Goal: Information Seeking & Learning: Understand process/instructions

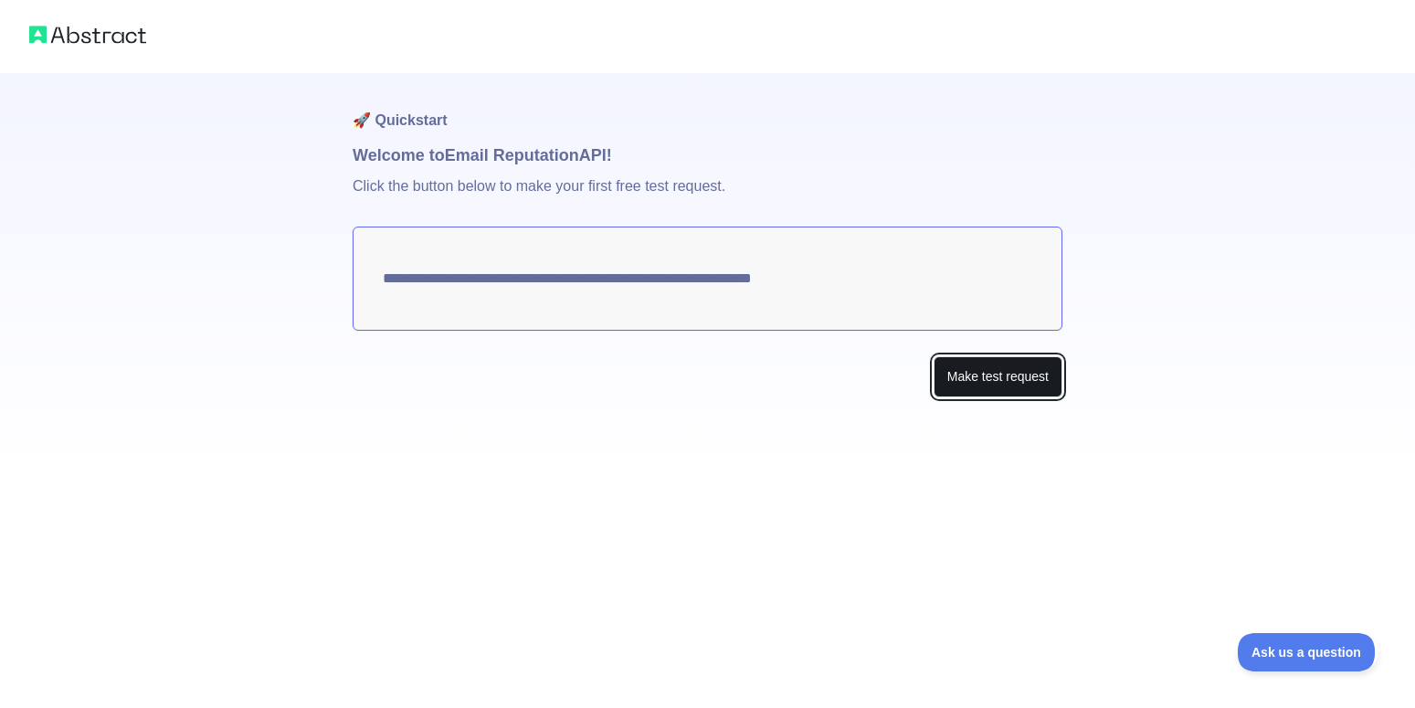
click at [1006, 381] on button "Make test request" at bounding box center [998, 376] width 129 height 41
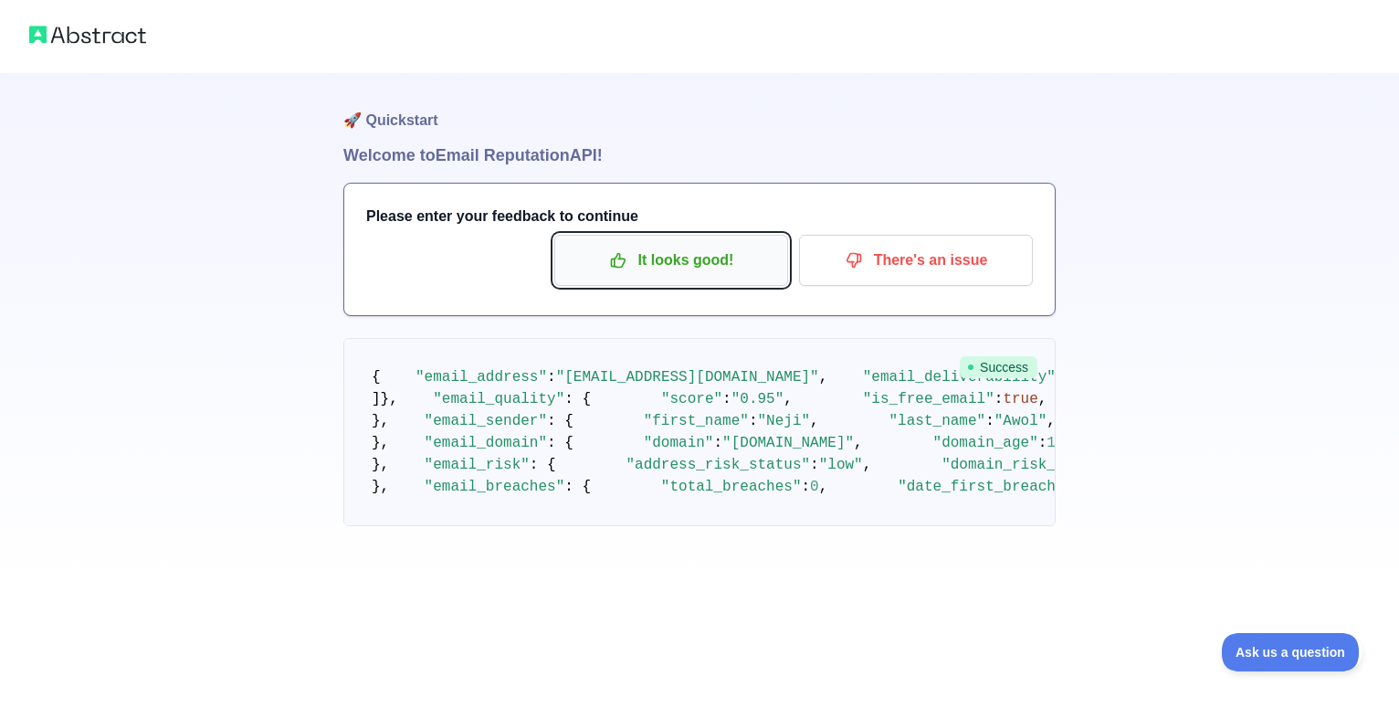
click at [718, 259] on p "It looks good!" at bounding box center [671, 260] width 206 height 31
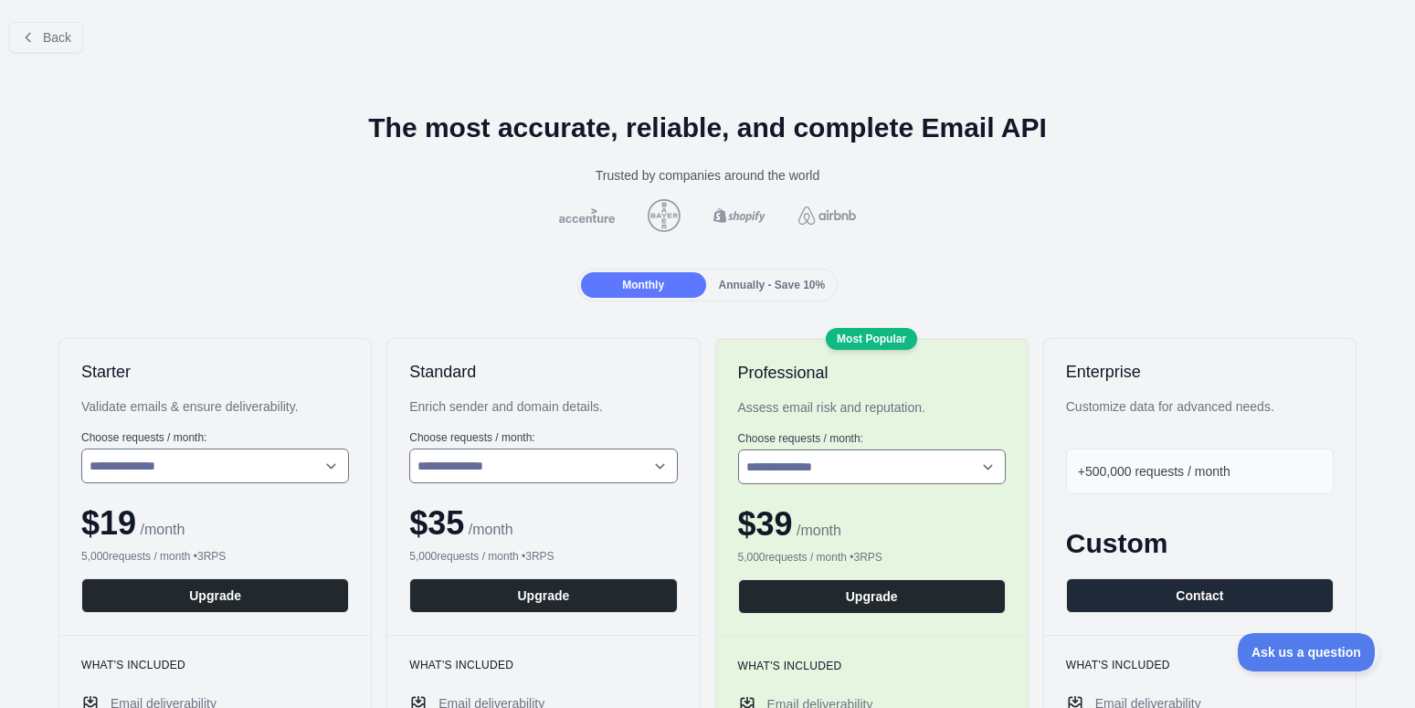
scroll to position [115, 0]
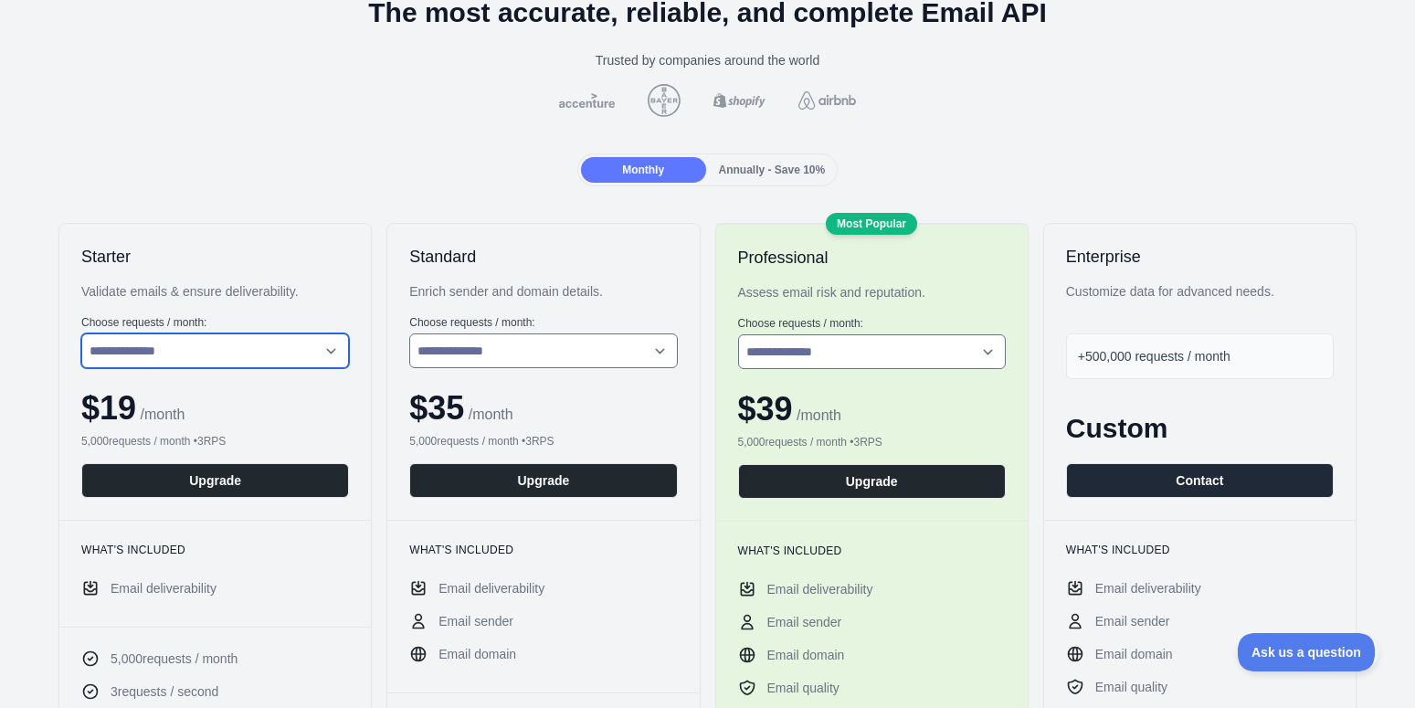
click at [81, 333] on select "**********" at bounding box center [215, 350] width 268 height 35
click at [243, 357] on select "**********" at bounding box center [215, 350] width 268 height 35
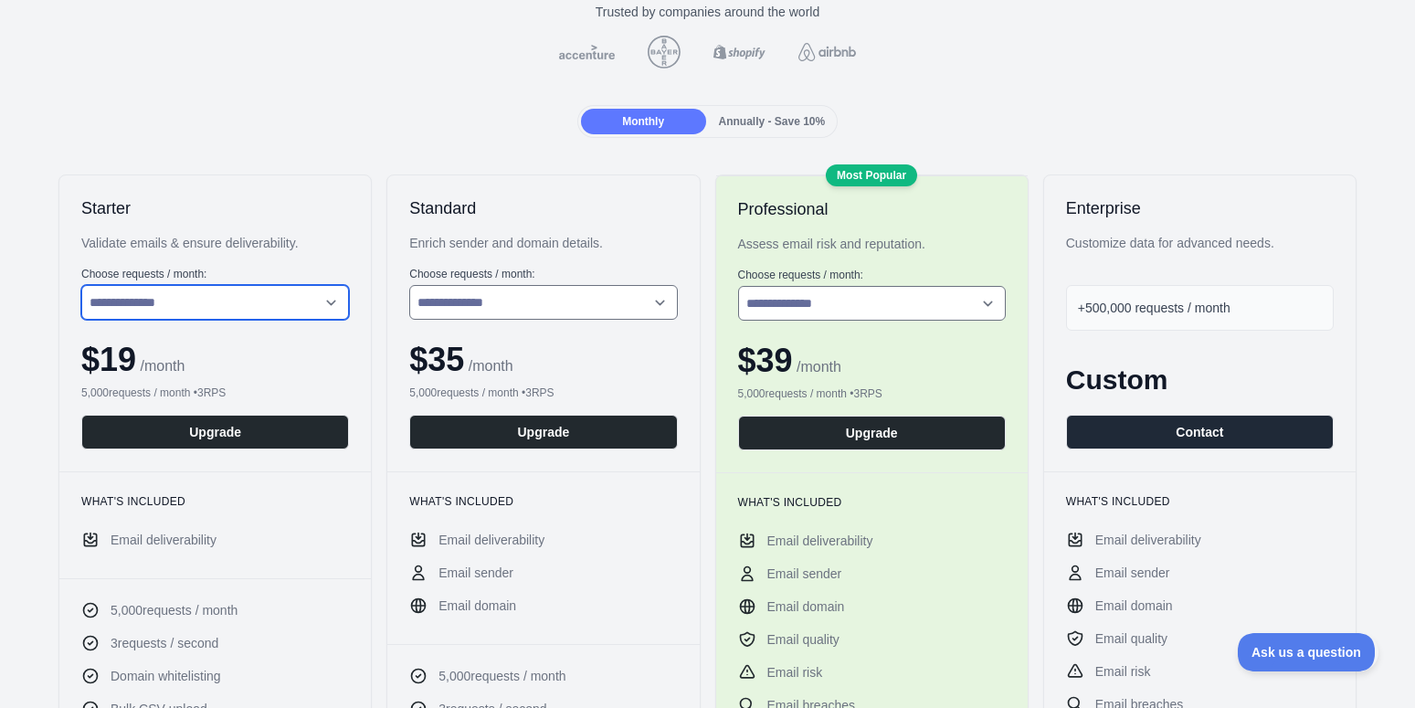
scroll to position [0, 0]
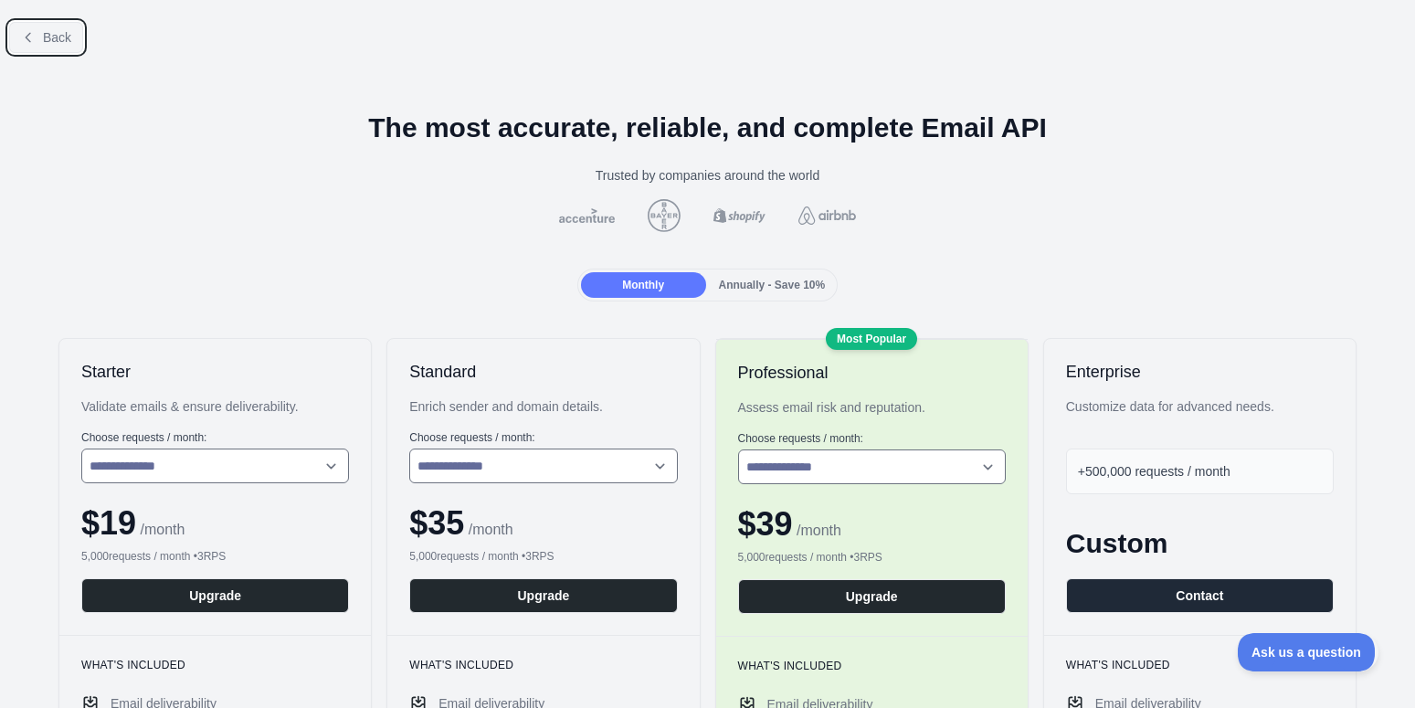
click at [58, 37] on span "Back" at bounding box center [57, 37] width 28 height 15
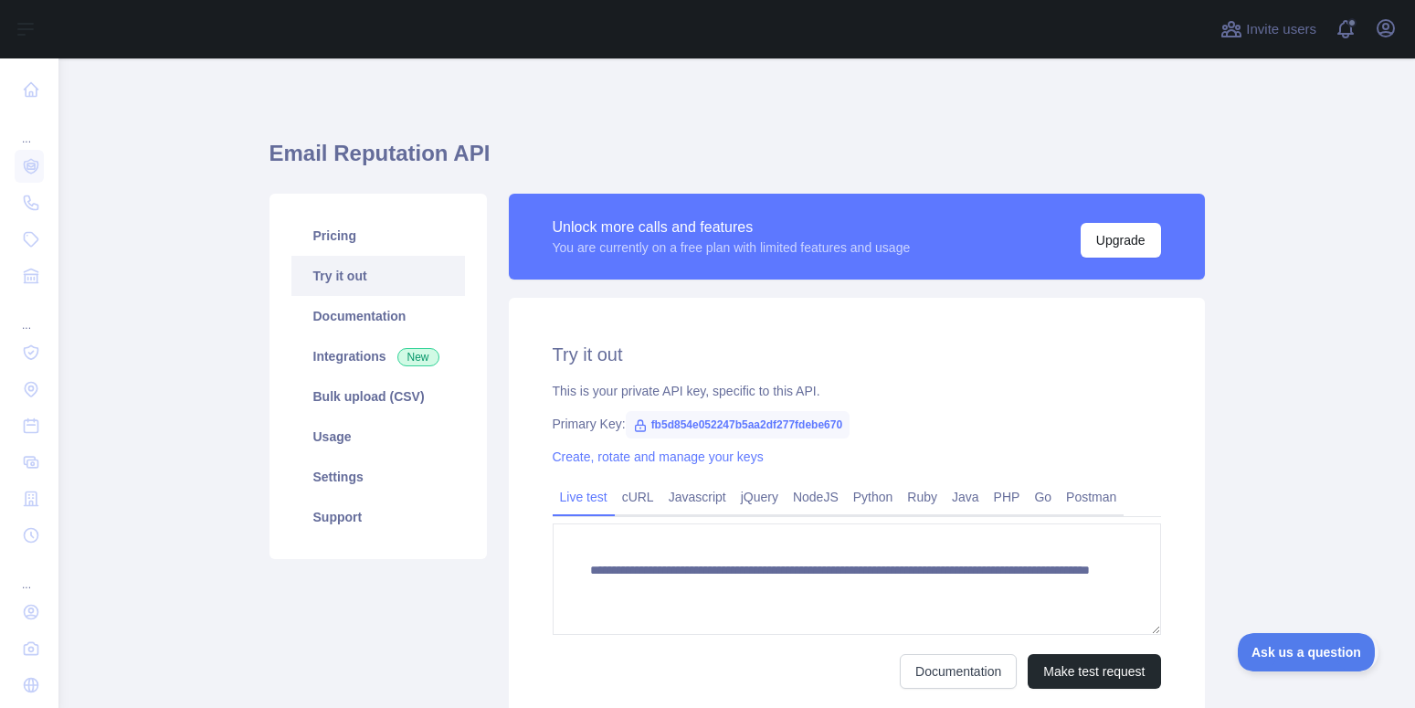
click at [635, 427] on icon at bounding box center [640, 425] width 10 height 11
drag, startPoint x: 639, startPoint y: 423, endPoint x: 871, endPoint y: 431, distance: 232.2
click at [871, 431] on div "Primary Key: fb5d854e052247b5aa2df277fdebe670" at bounding box center [857, 424] width 608 height 18
copy span "fb5d854e052247b5aa2df277fdebe670"
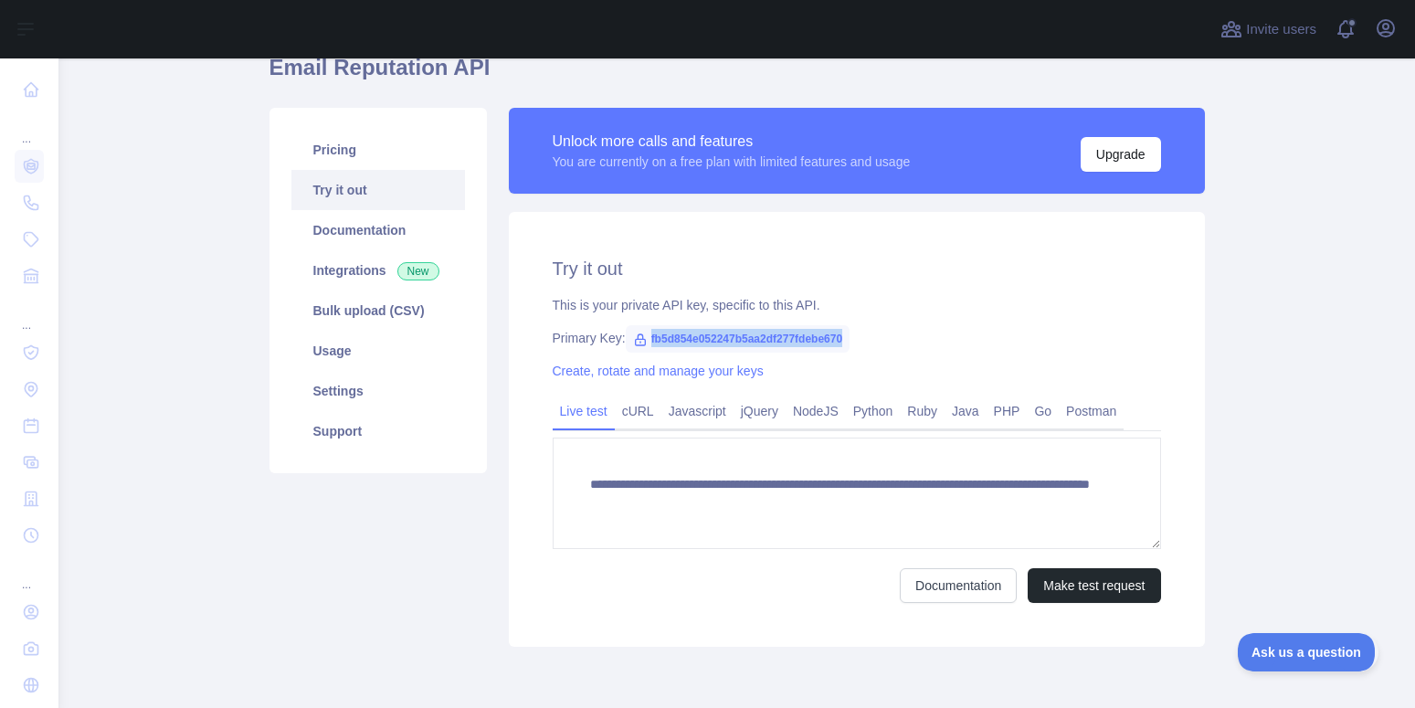
scroll to position [115, 0]
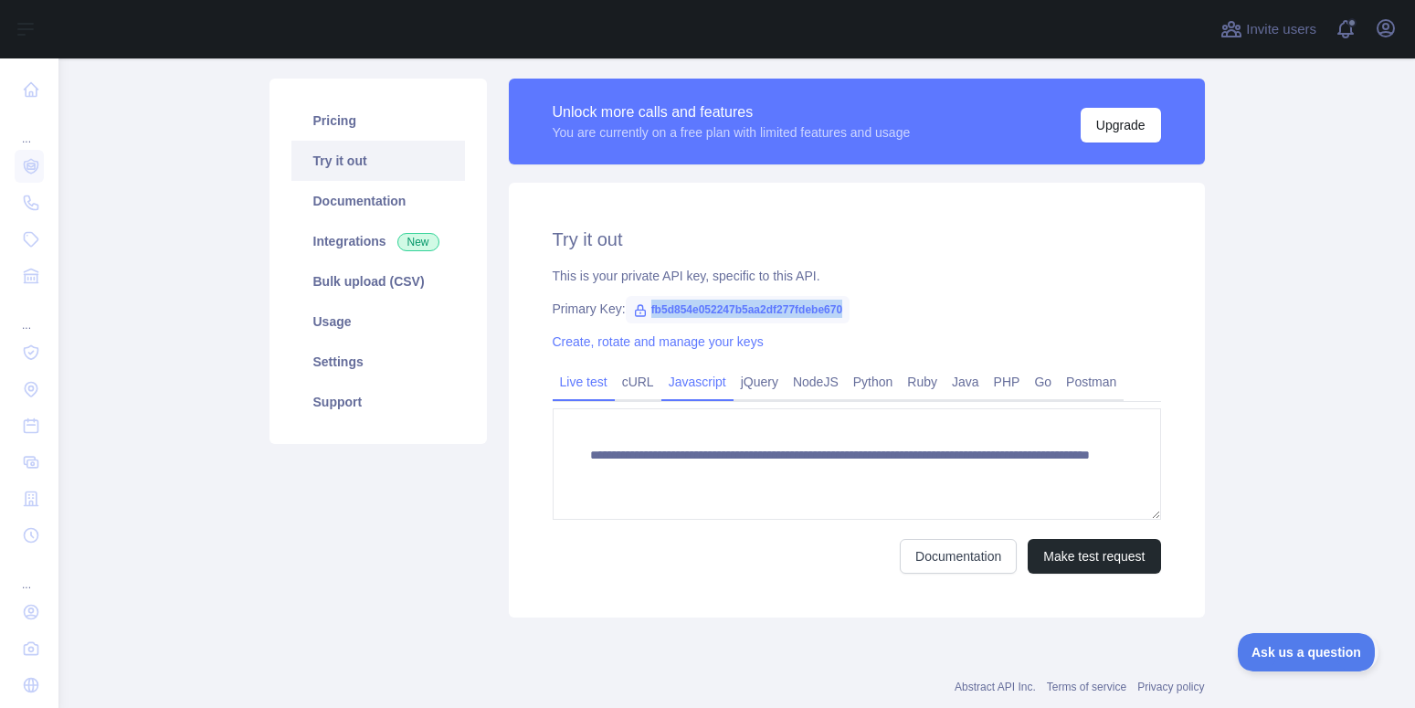
click at [707, 393] on link "Javascript" at bounding box center [697, 381] width 72 height 29
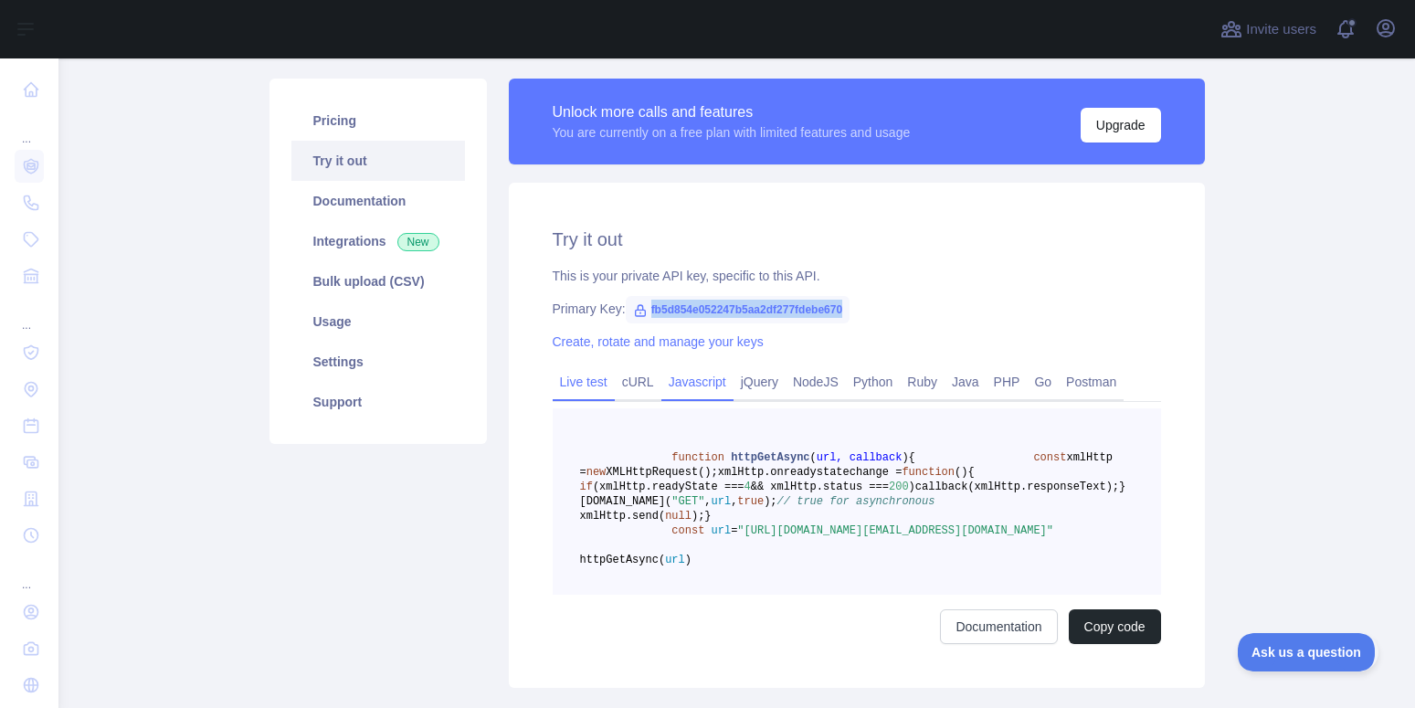
click at [569, 380] on link "Live test" at bounding box center [584, 381] width 62 height 29
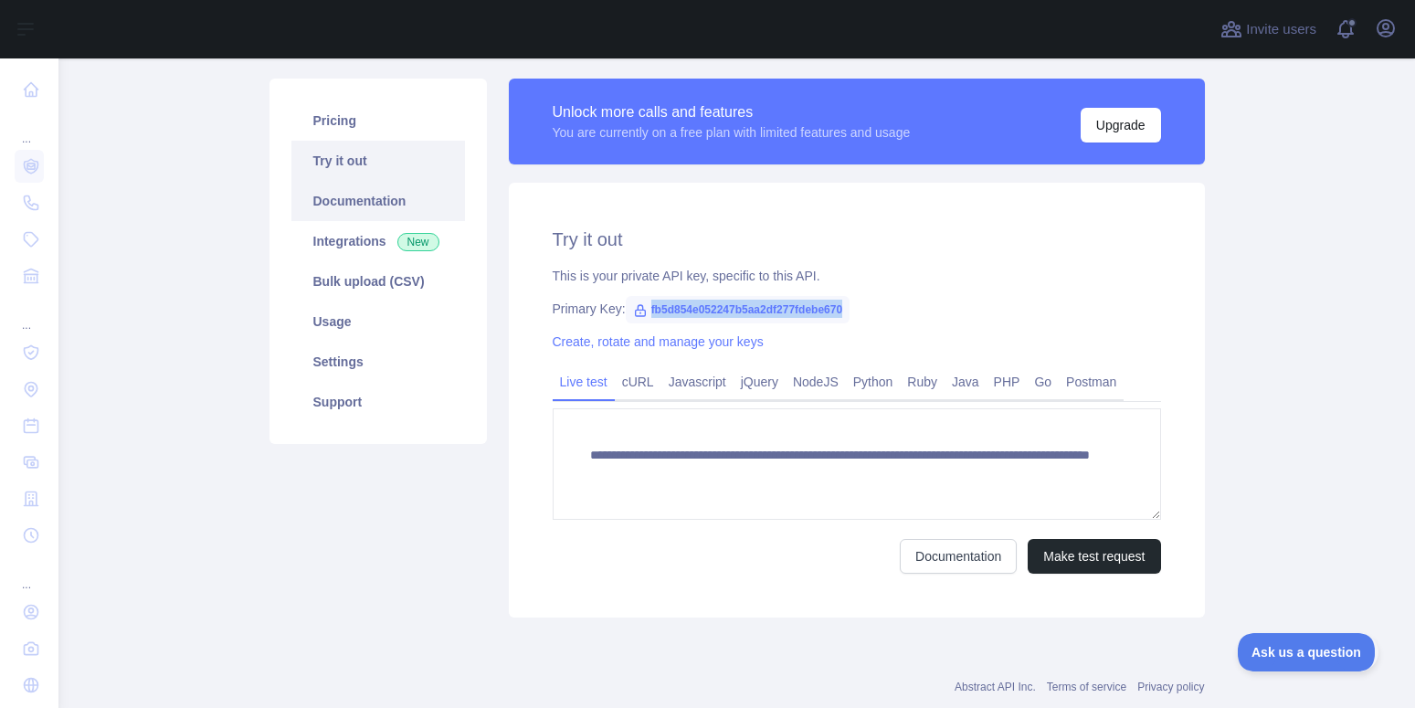
click at [394, 205] on link "Documentation" at bounding box center [378, 201] width 174 height 40
click at [348, 235] on link "Integrations New" at bounding box center [378, 241] width 174 height 40
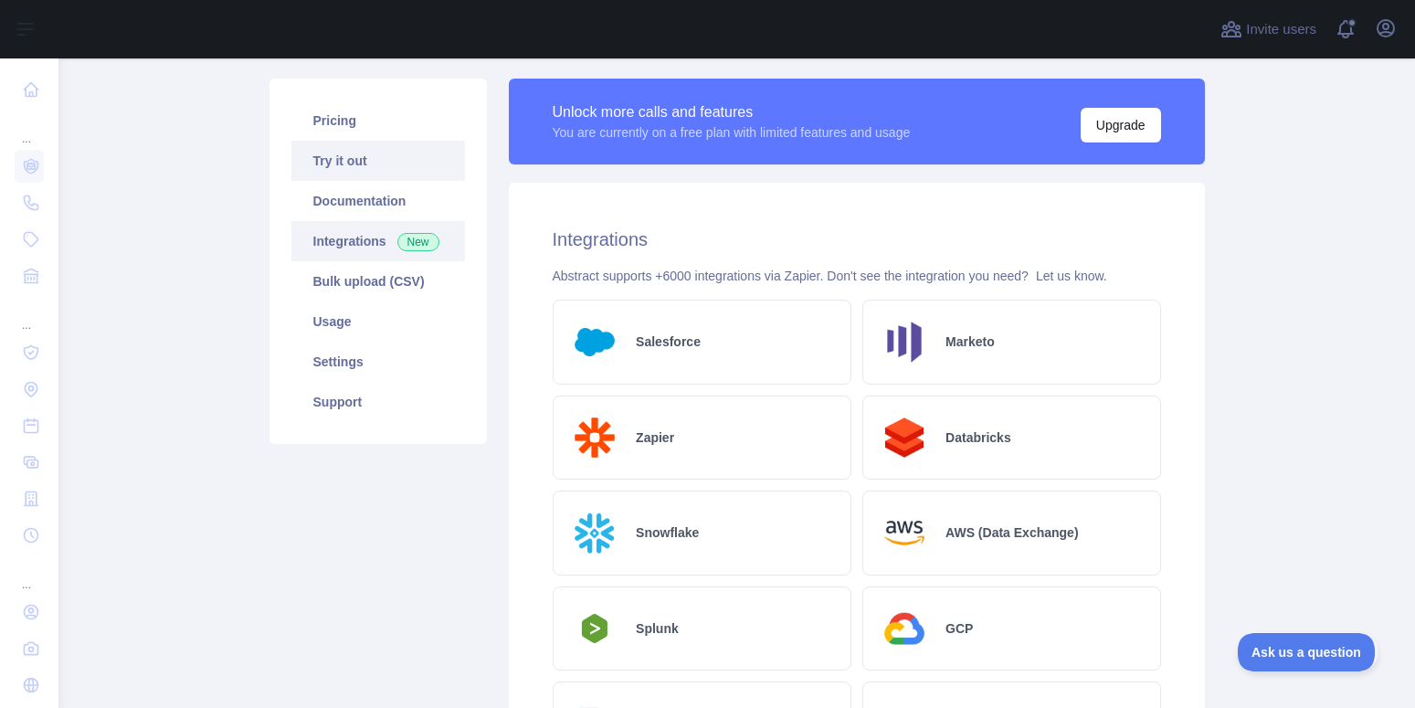
click at [365, 153] on link "Try it out" at bounding box center [378, 161] width 174 height 40
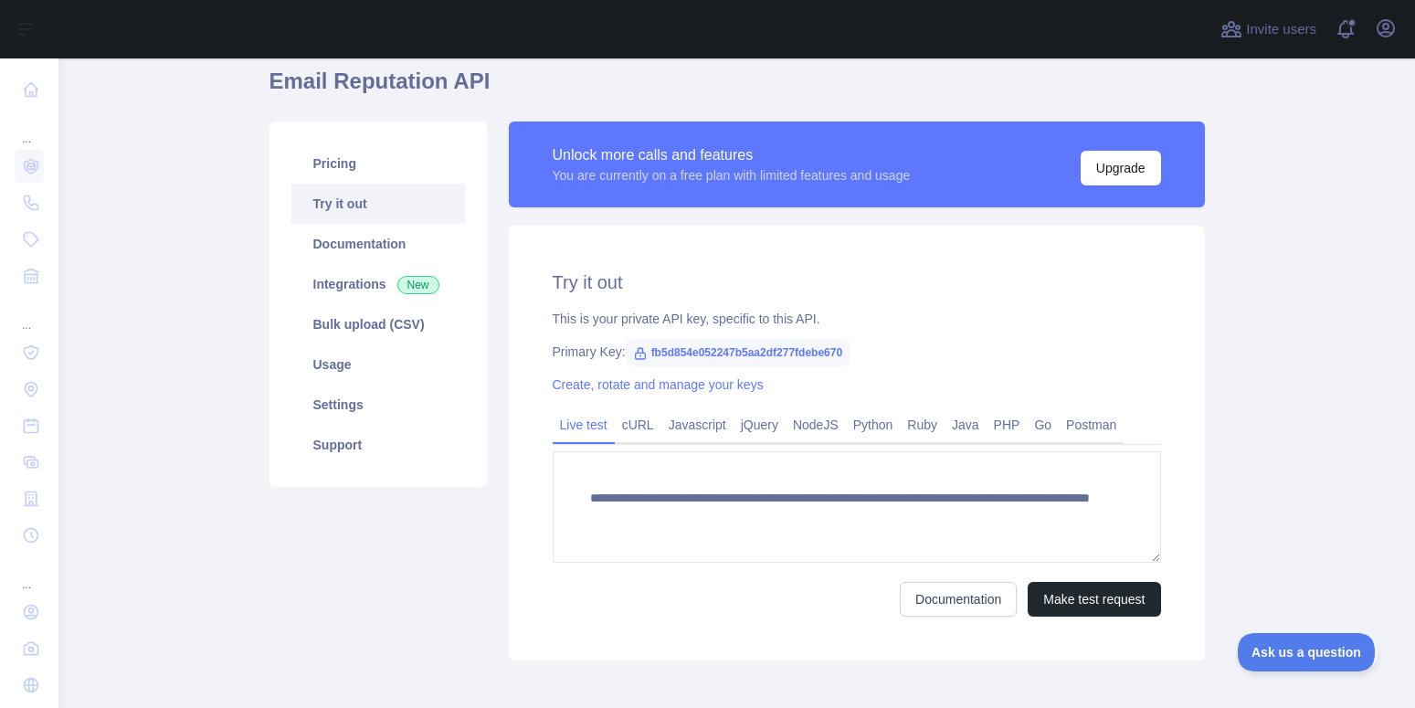
scroll to position [156, 0]
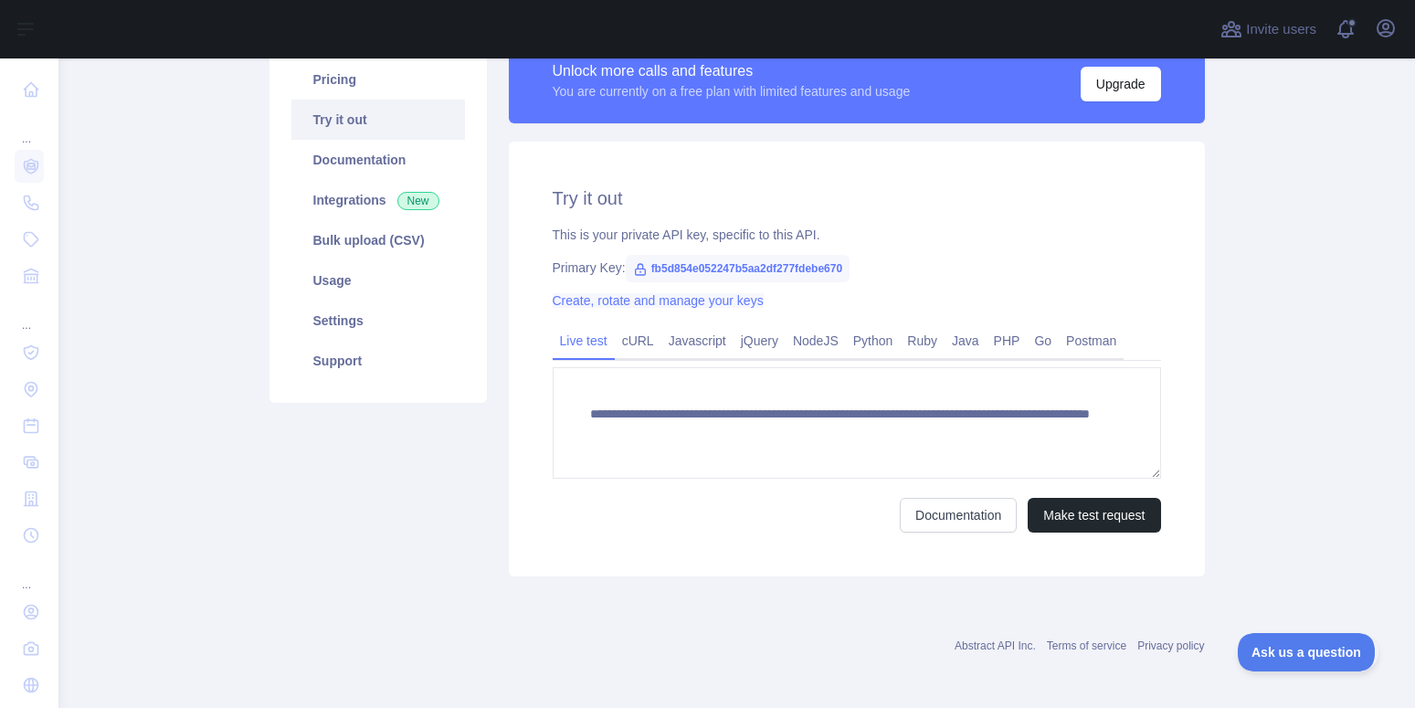
click at [685, 300] on link "Create, rotate and manage your keys" at bounding box center [658, 300] width 211 height 15
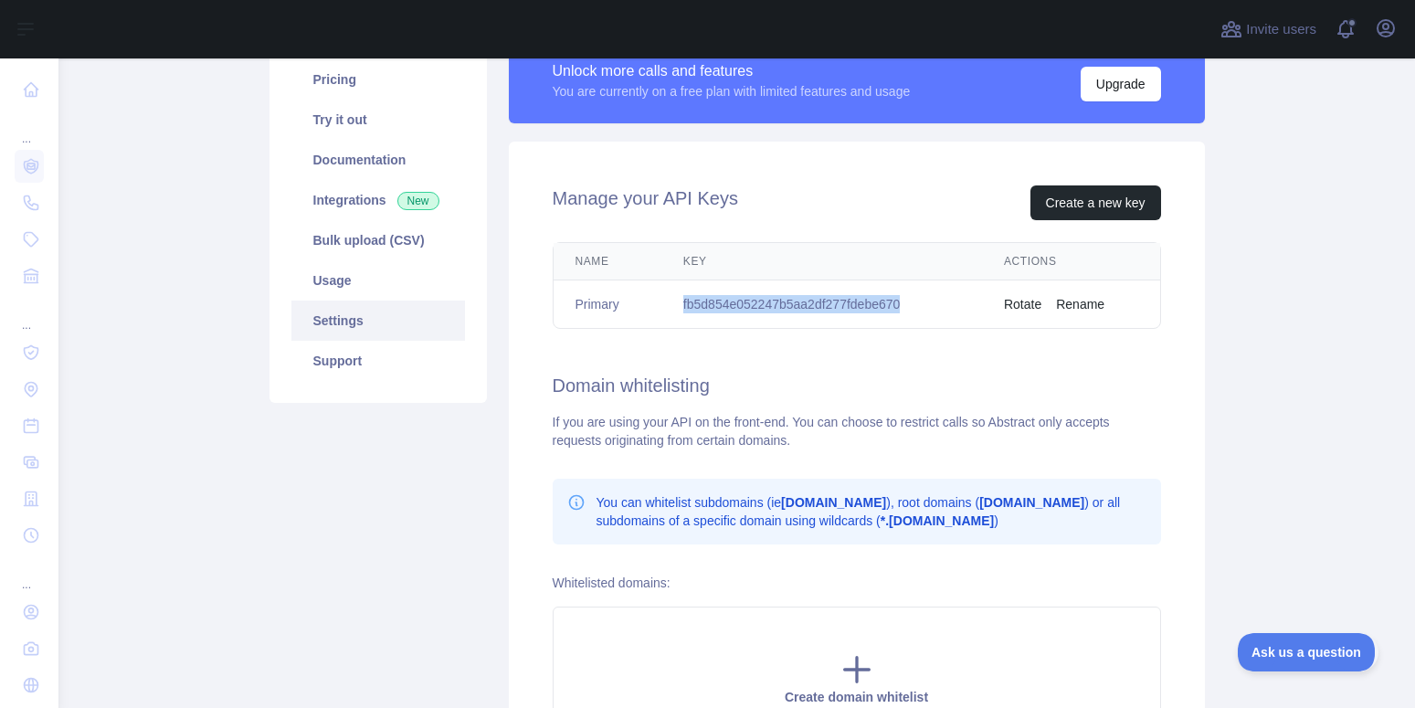
drag, startPoint x: 674, startPoint y: 306, endPoint x: 908, endPoint y: 304, distance: 233.9
click at [908, 304] on td "fb5d854e052247b5aa2df277fdebe670" at bounding box center [821, 304] width 321 height 48
copy td "fb5d854e052247b5aa2df277fdebe670"
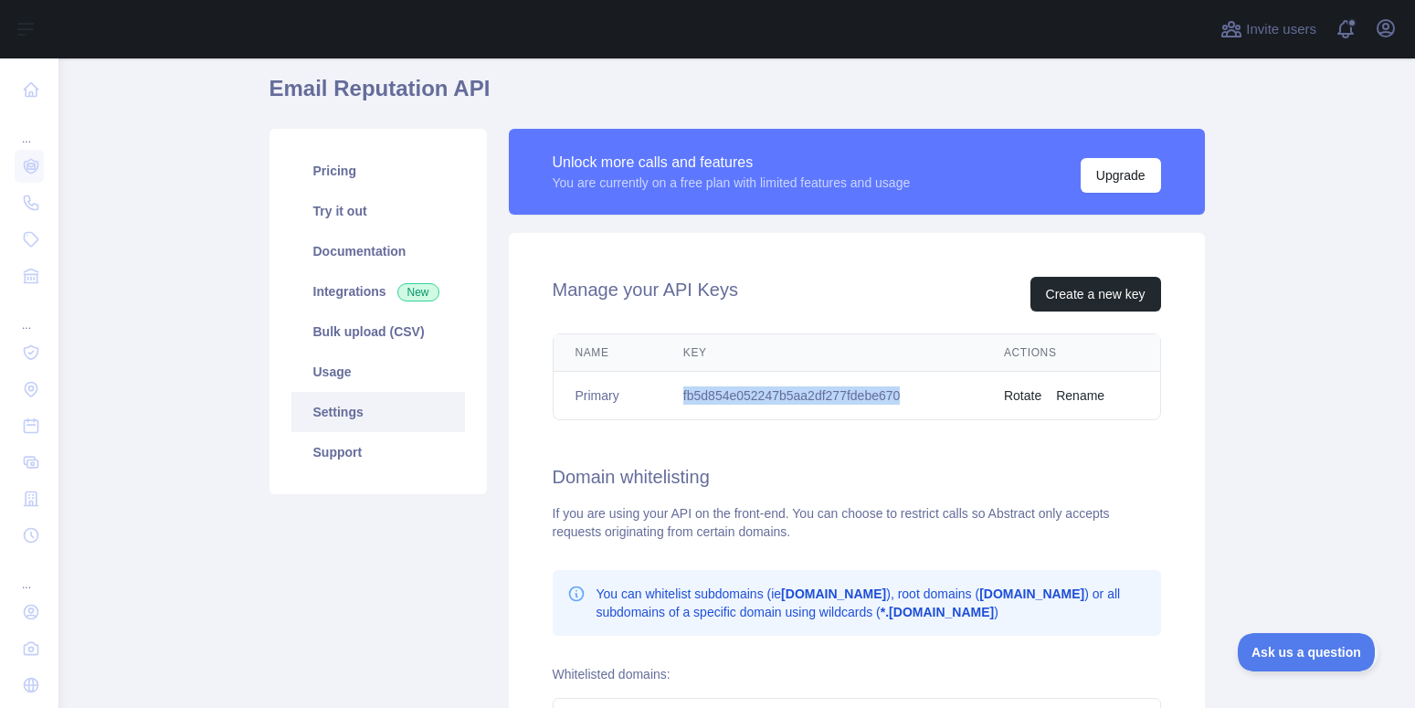
scroll to position [41, 0]
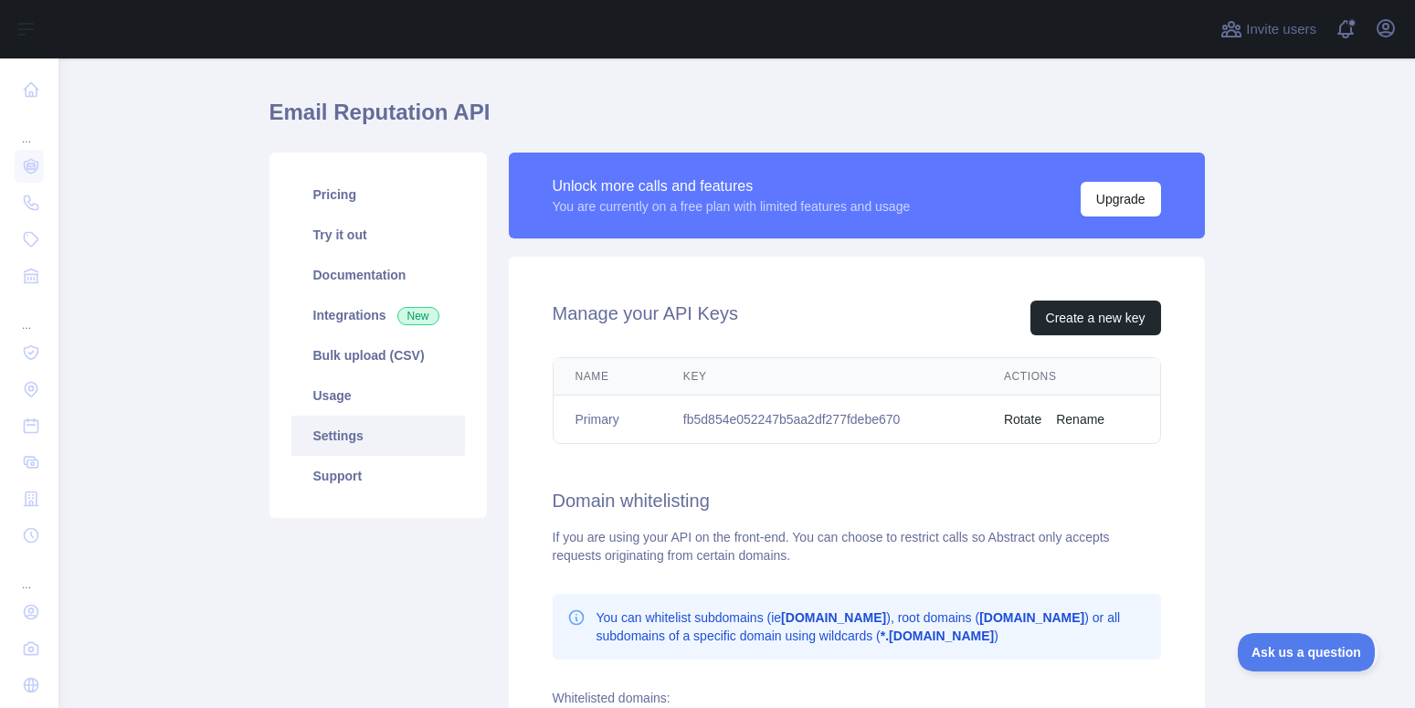
click at [1121, 495] on h2 "Domain whitelisting" at bounding box center [857, 501] width 608 height 26
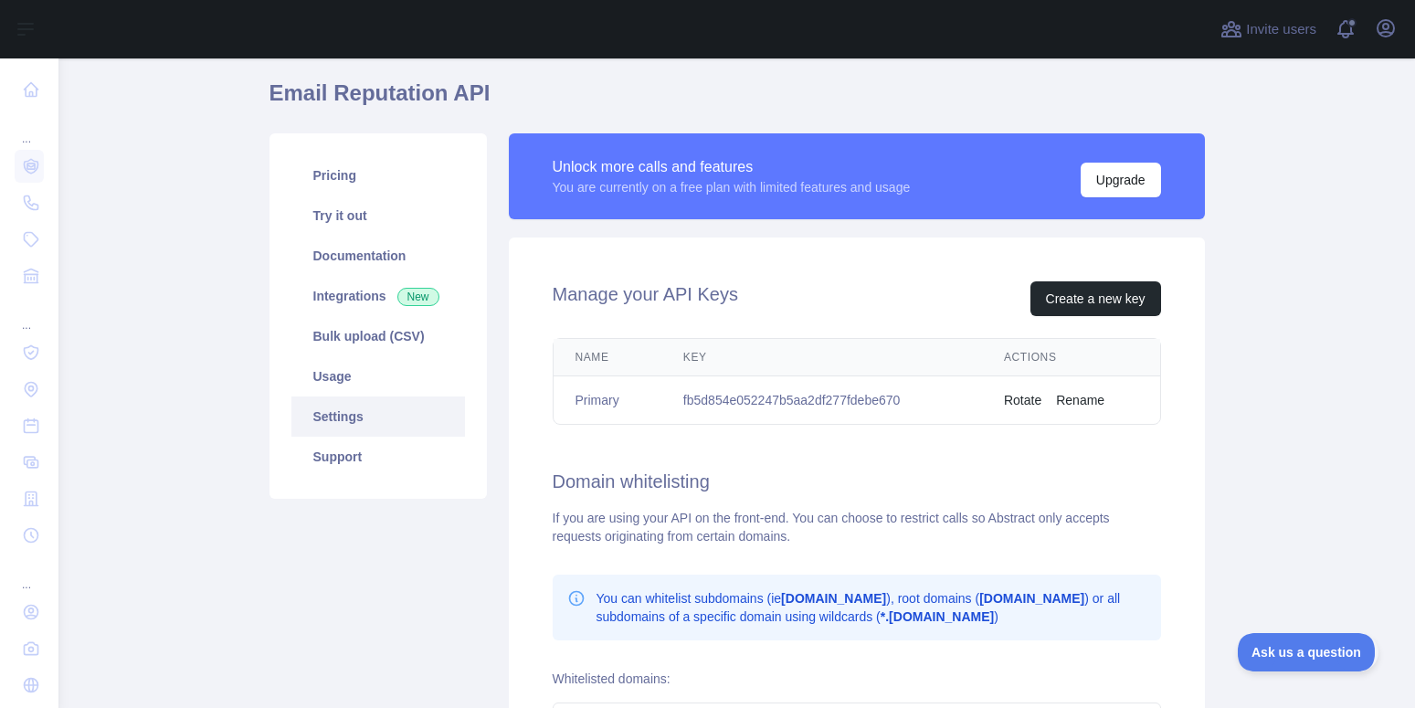
scroll to position [33, 0]
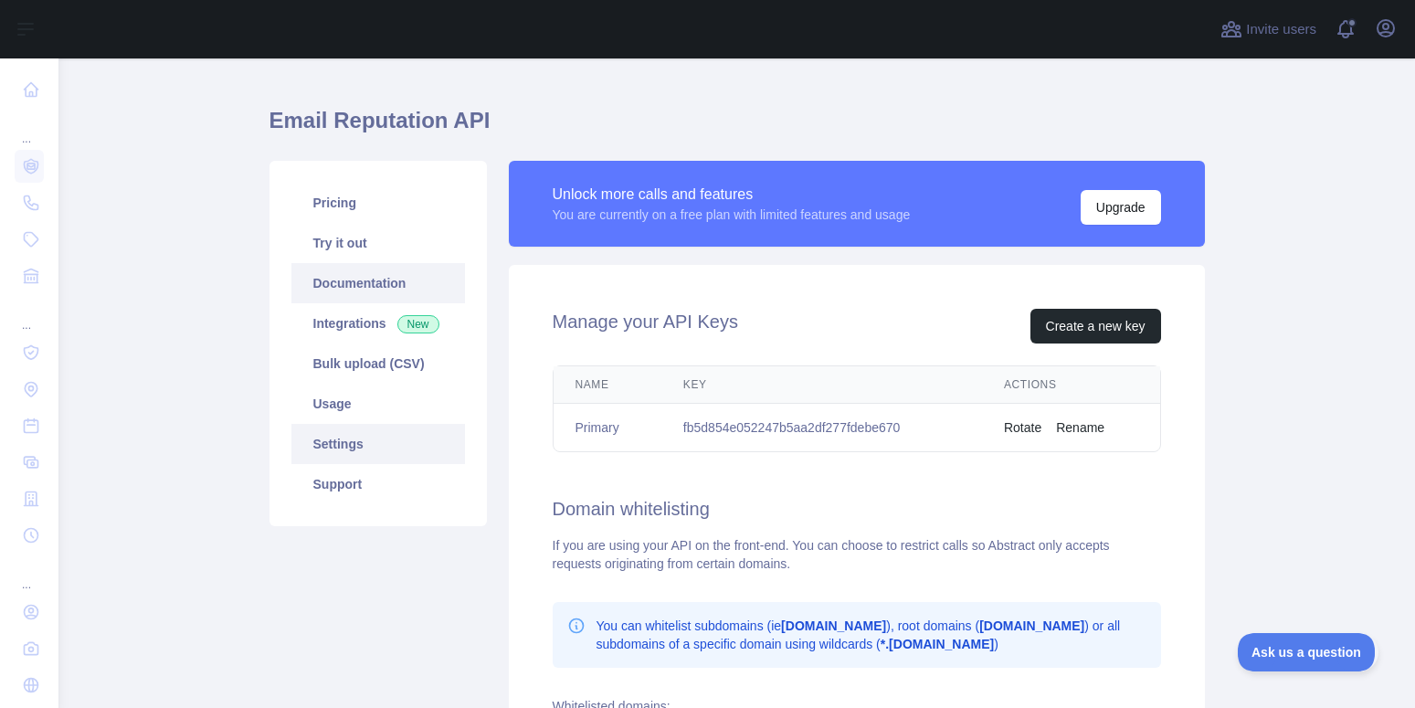
click at [388, 270] on link "Documentation" at bounding box center [378, 283] width 174 height 40
drag, startPoint x: 896, startPoint y: 422, endPoint x: 672, endPoint y: 430, distance: 224.0
click at [672, 430] on td "fb5d854e052247b5aa2df277fdebe670" at bounding box center [821, 428] width 321 height 48
copy td "fb5d854e052247b5aa2df277fdebe670"
click at [1002, 501] on h2 "Domain whitelisting" at bounding box center [857, 509] width 608 height 26
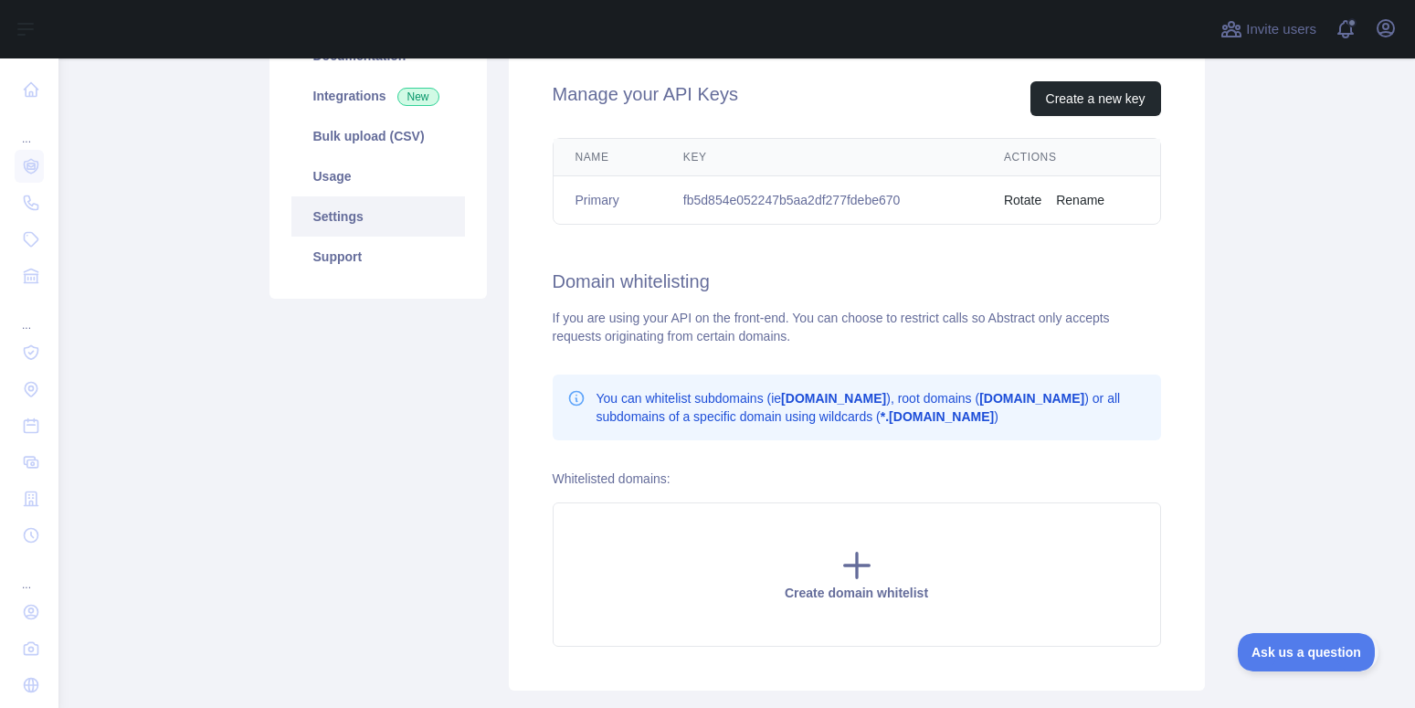
scroll to position [0, 0]
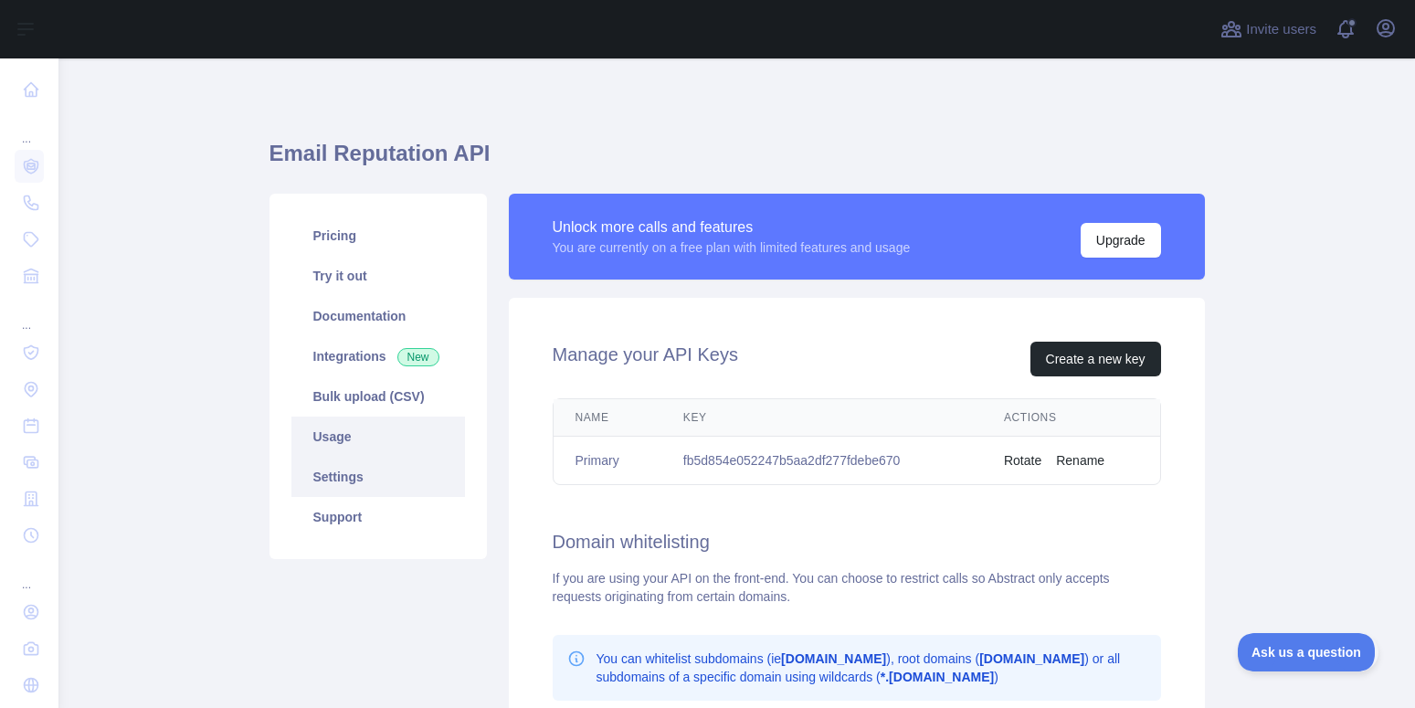
click at [388, 434] on link "Usage" at bounding box center [378, 437] width 174 height 40
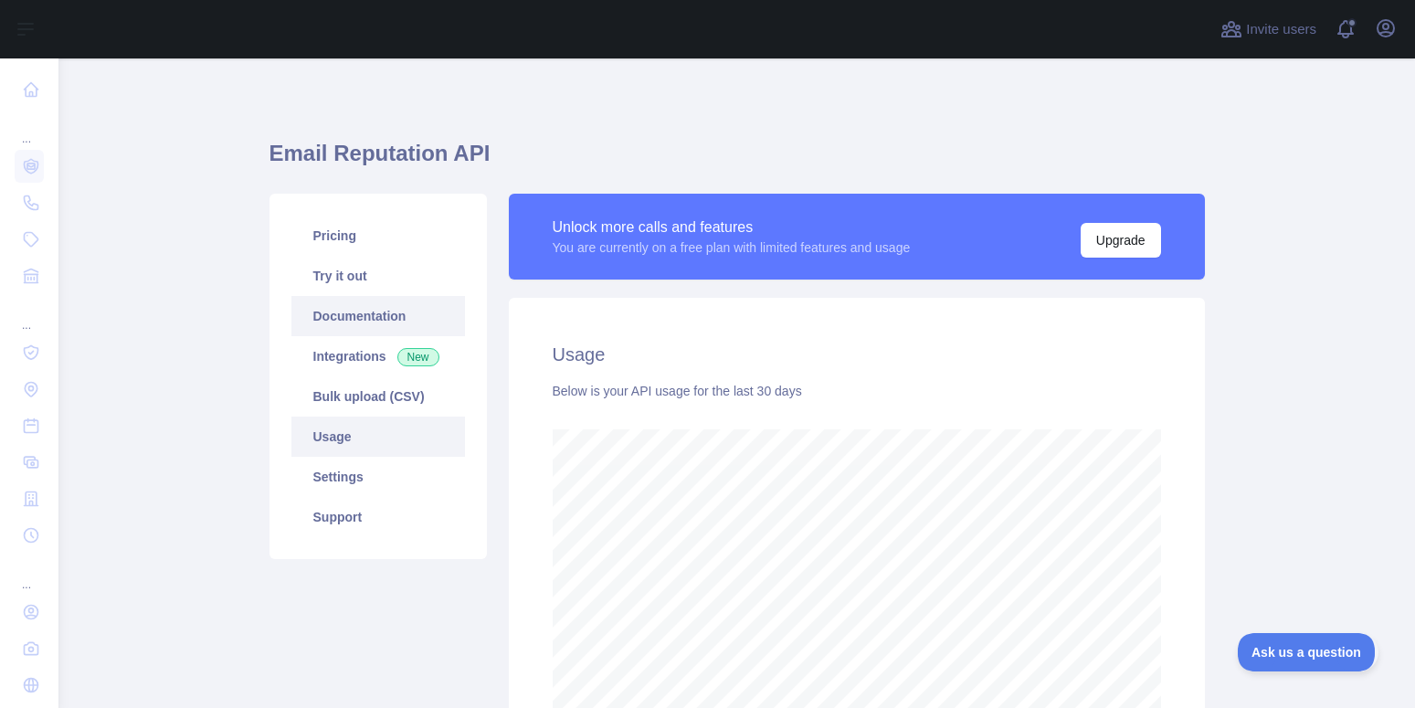
click at [342, 323] on link "Documentation" at bounding box center [378, 316] width 174 height 40
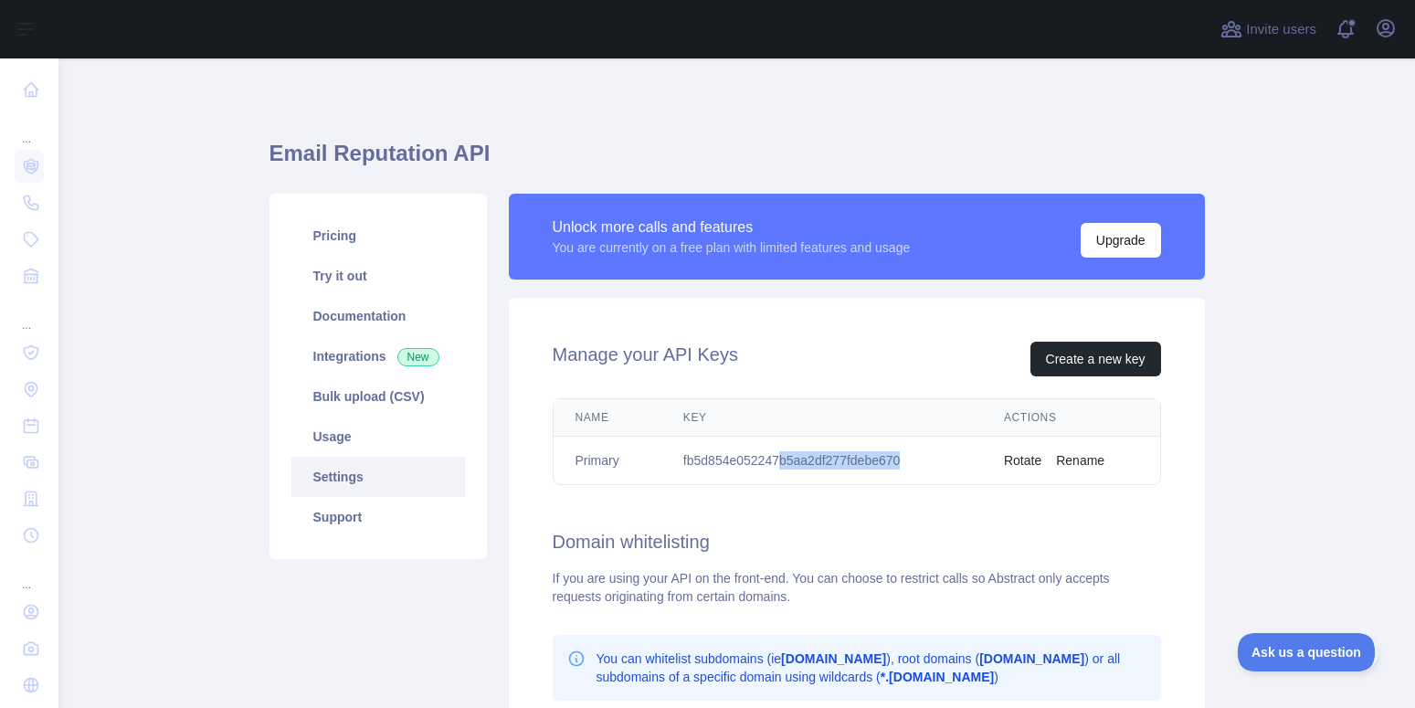
drag, startPoint x: 903, startPoint y: 469, endPoint x: 1089, endPoint y: 474, distance: 186.4
click at [770, 467] on td "fb5d854e052247b5aa2df277fdebe670" at bounding box center [821, 461] width 321 height 48
click at [882, 479] on td "fb5d854e052247b5aa2df277fdebe670" at bounding box center [821, 461] width 321 height 48
drag, startPoint x: 904, startPoint y: 463, endPoint x: 695, endPoint y: 459, distance: 209.2
click at [661, 460] on td "fb5d854e052247b5aa2df277fdebe670" at bounding box center [821, 461] width 321 height 48
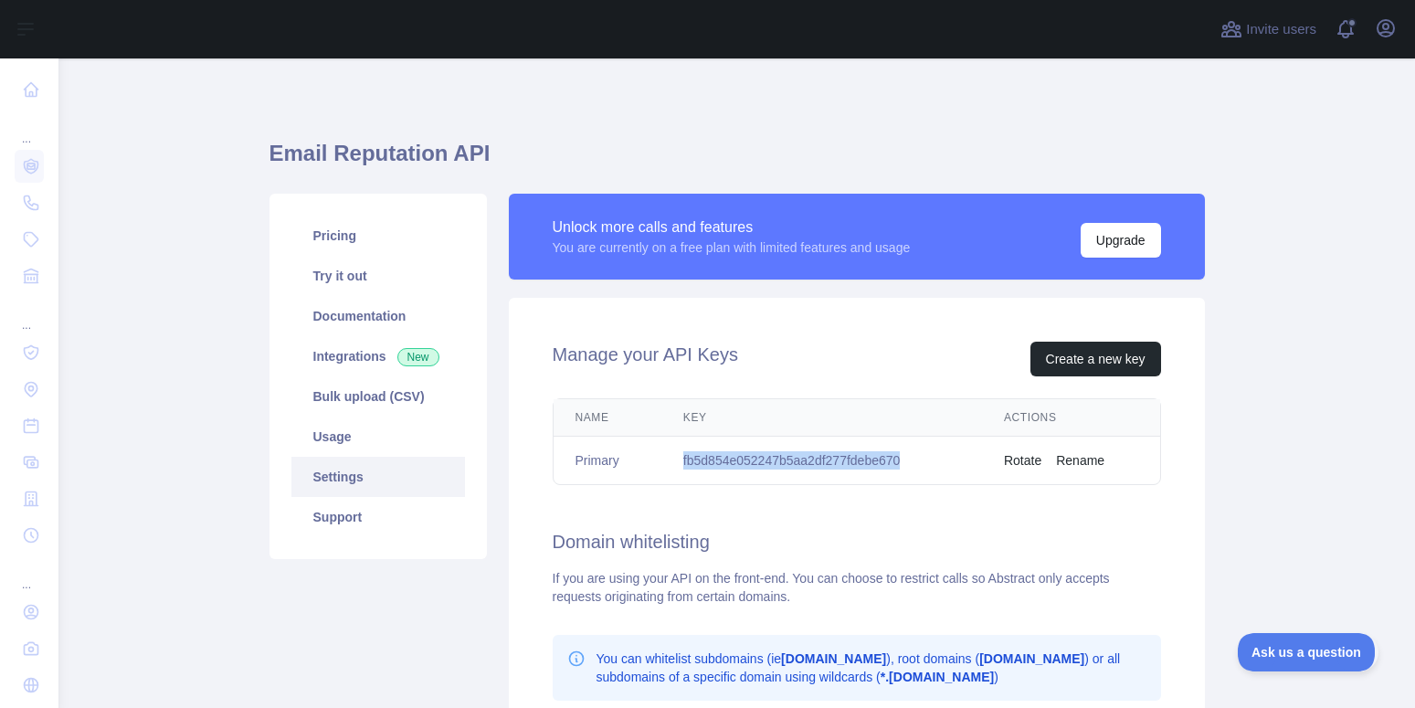
copy td "fb5d854e052247b5aa2df277fdebe670"
